Goal: Information Seeking & Learning: Learn about a topic

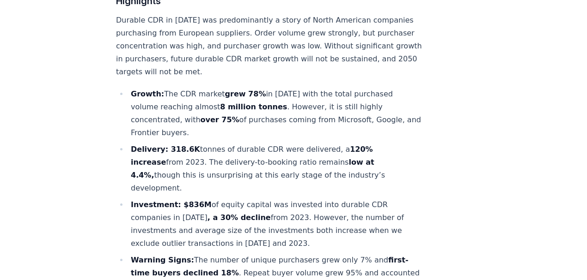
scroll to position [370, 0]
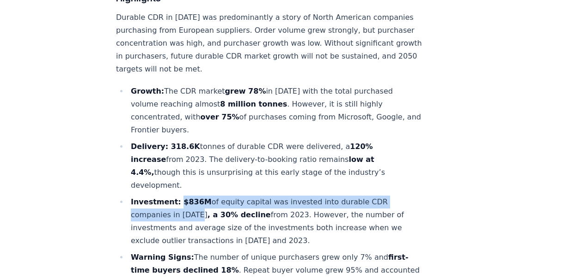
drag, startPoint x: 193, startPoint y: 173, endPoint x: 176, endPoint y: 162, distance: 20.8
click at [176, 196] on li "Investment: $836M of equity capital was invested into durable CDR companies in …" at bounding box center [275, 222] width 294 height 52
copy li "$836M of equity capital was invested into durable CDR companies in [DATE]"
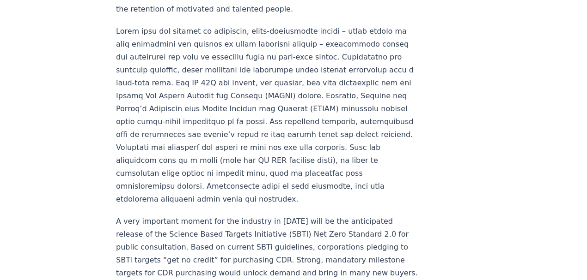
scroll to position [0, 0]
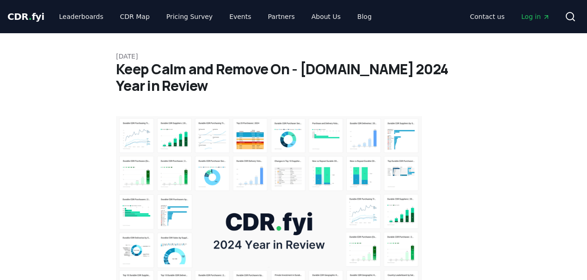
click at [32, 16] on span "CDR . fyi" at bounding box center [25, 16] width 37 height 11
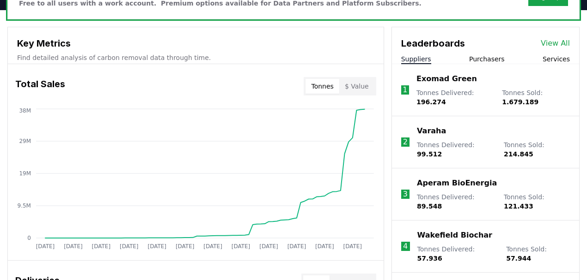
scroll to position [308, 0]
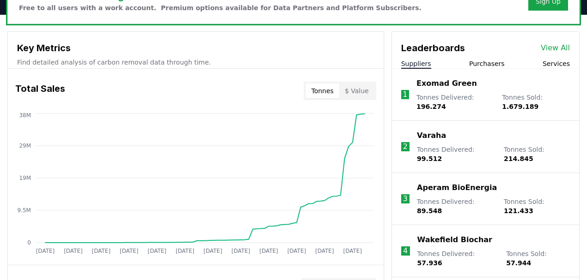
click at [360, 93] on button "$ Value" at bounding box center [356, 91] width 35 height 15
click at [332, 94] on button "Tonnes" at bounding box center [321, 91] width 33 height 15
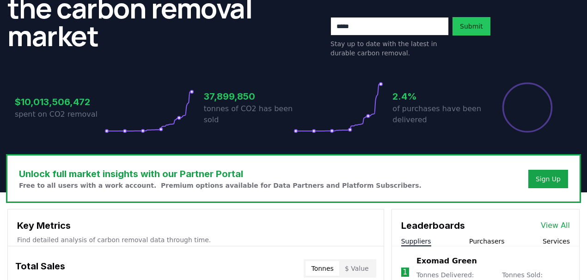
scroll to position [123, 0]
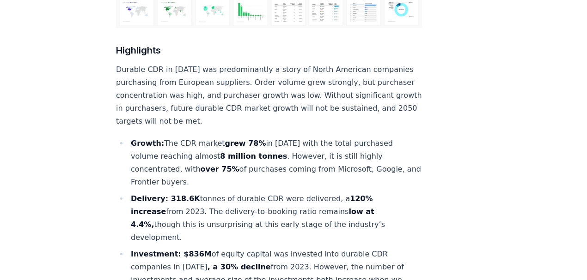
scroll to position [308, 0]
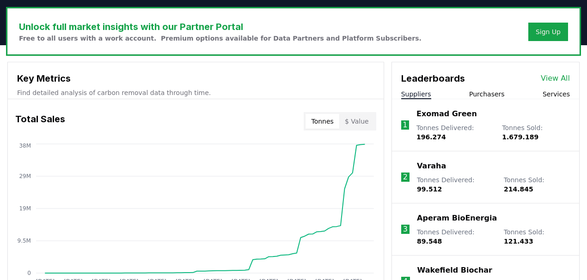
scroll to position [308, 0]
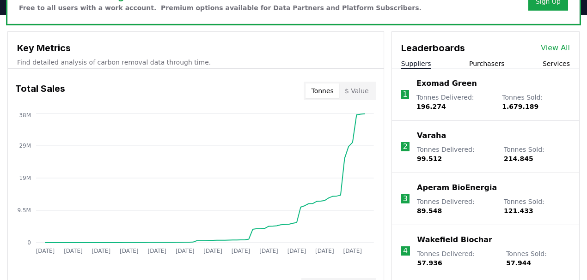
click at [362, 91] on button "$ Value" at bounding box center [356, 91] width 35 height 15
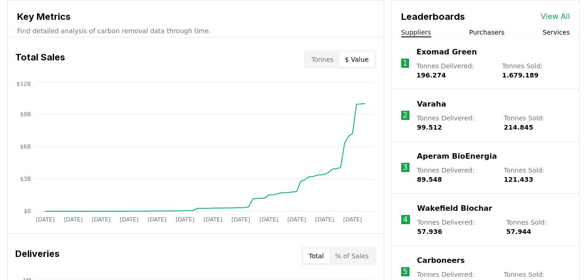
scroll to position [339, 0]
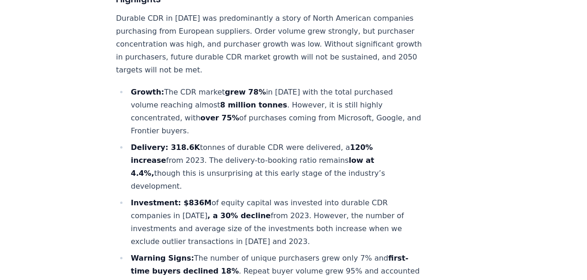
scroll to position [370, 0]
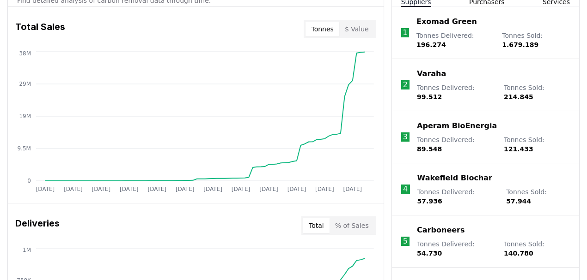
scroll to position [339, 0]
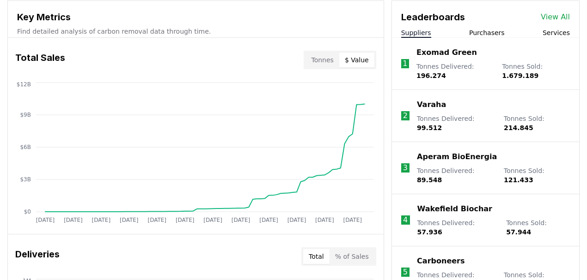
drag, startPoint x: 358, startPoint y: 56, endPoint x: 355, endPoint y: 61, distance: 5.6
click at [358, 57] on button "$ Value" at bounding box center [356, 60] width 35 height 15
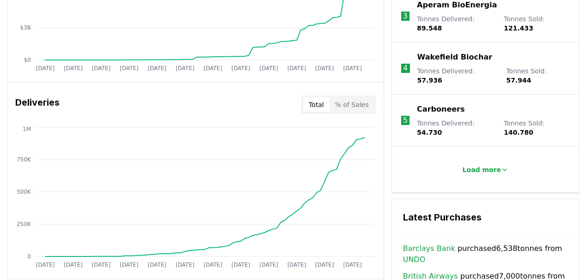
scroll to position [492, 0]
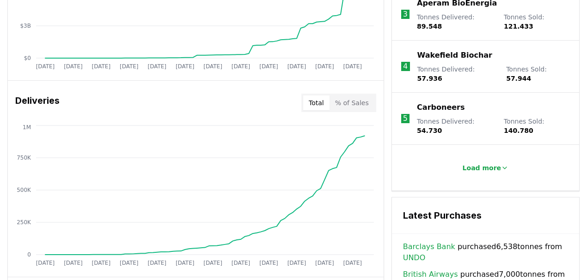
click at [348, 97] on button "% of Sales" at bounding box center [351, 103] width 45 height 15
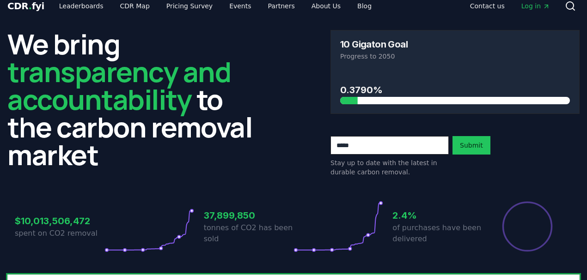
scroll to position [0, 0]
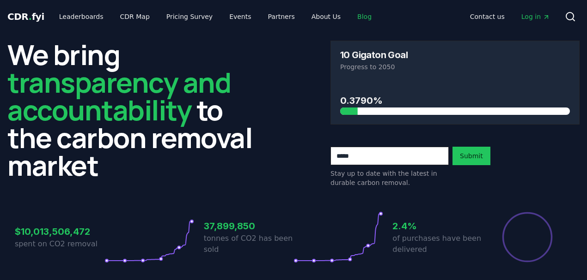
scroll to position [370, 0]
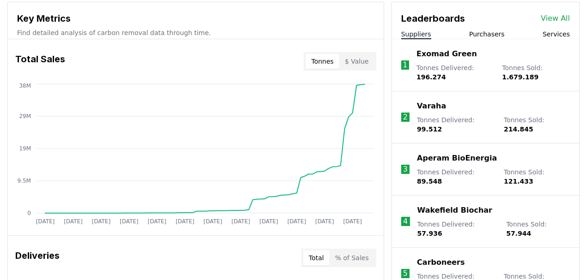
scroll to position [339, 0]
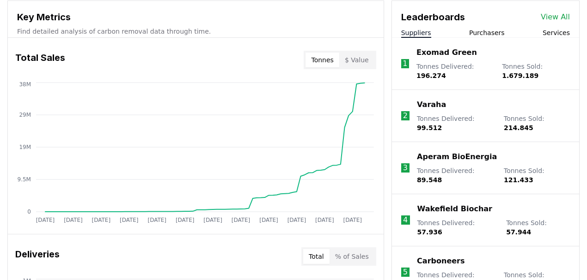
click at [353, 59] on button "$ Value" at bounding box center [356, 60] width 35 height 15
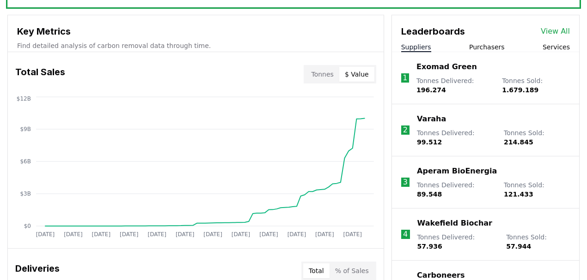
scroll to position [277, 0]
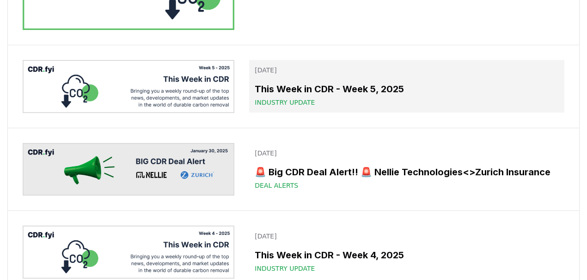
scroll to position [8420, 0]
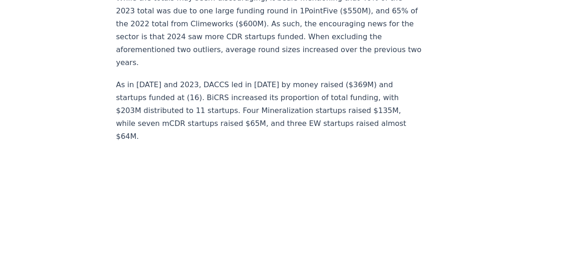
scroll to position [9047, 0]
